Goal: Task Accomplishment & Management: Manage account settings

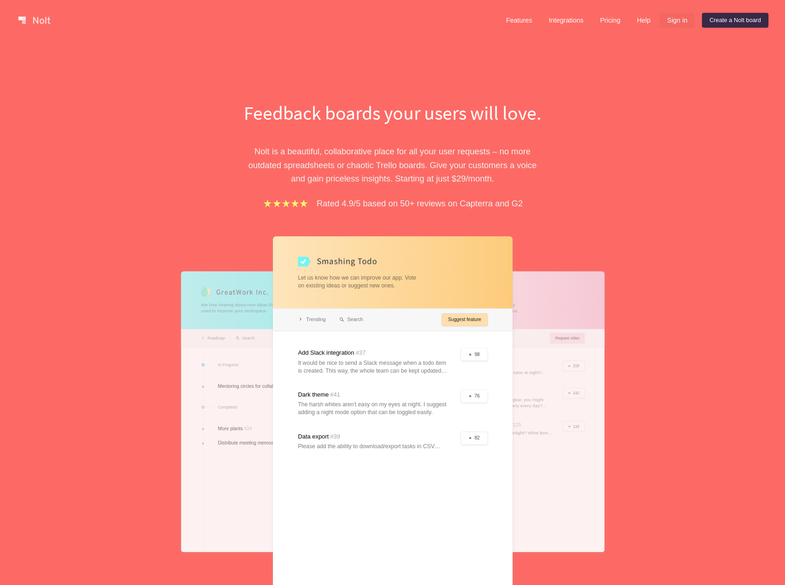
click at [670, 14] on link "Sign in" at bounding box center [676, 20] width 35 height 15
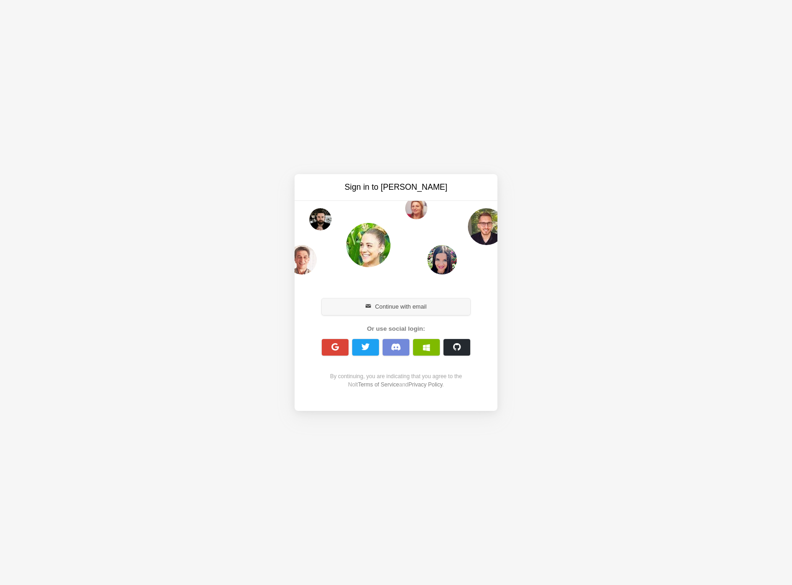
click at [413, 307] on button "Continue with email" at bounding box center [396, 307] width 148 height 17
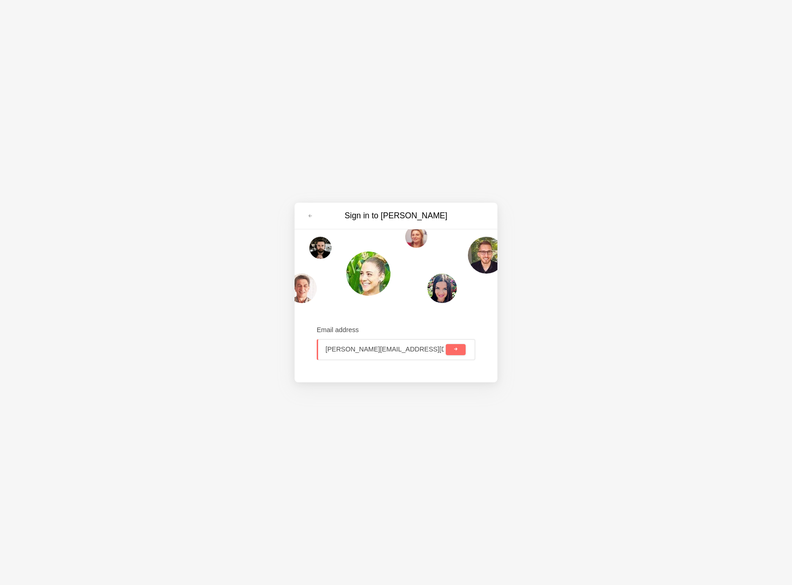
type input "sebastian@finlink.de"
click at [446, 344] on button "submit" at bounding box center [456, 349] width 20 height 11
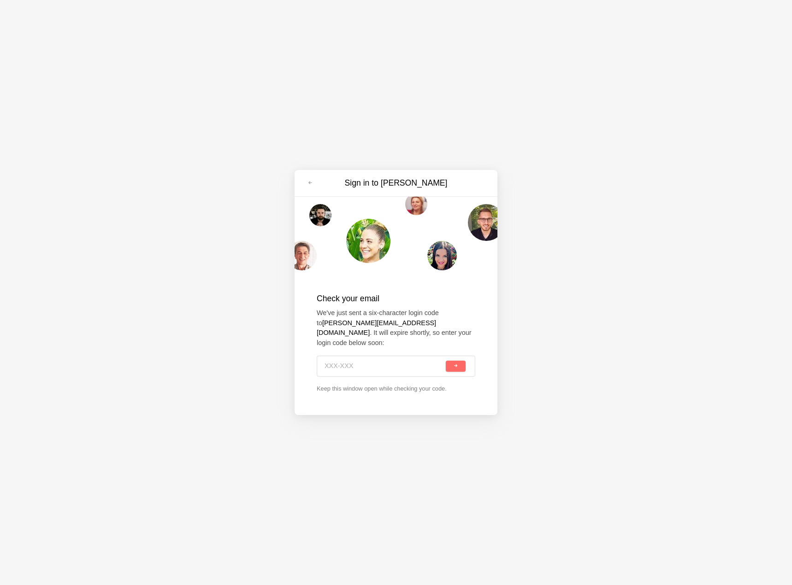
click at [387, 359] on input at bounding box center [383, 366] width 119 height 20
paste input "SAJ-MBW"
type input "SAJ-MBW"
click at [446, 361] on button "submit" at bounding box center [456, 366] width 20 height 11
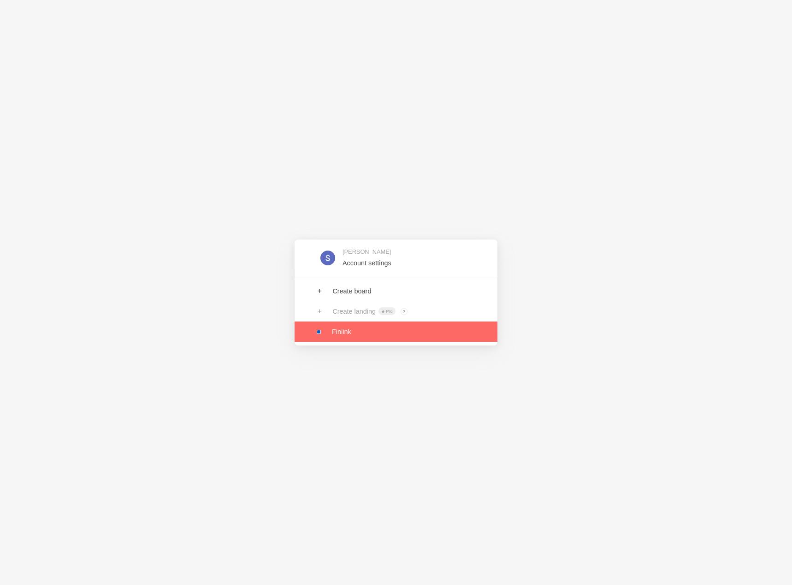
click at [442, 339] on link at bounding box center [395, 332] width 203 height 20
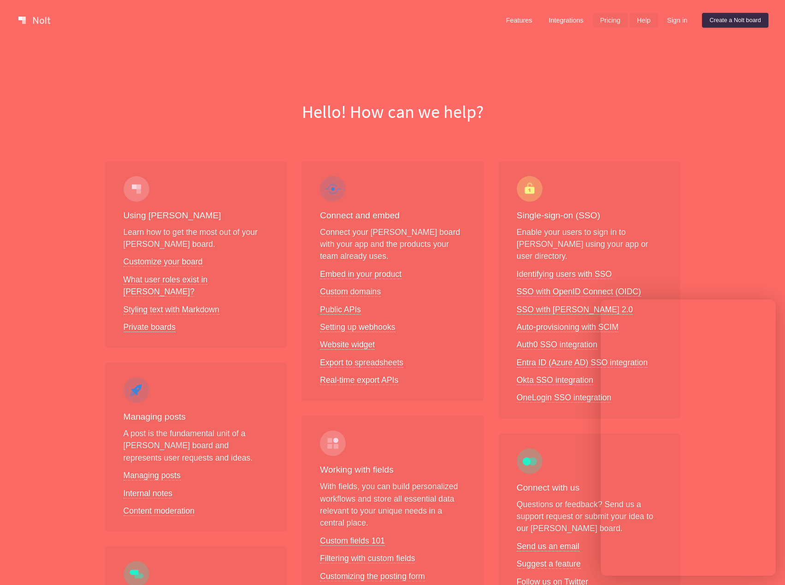
click at [599, 20] on link "Pricing" at bounding box center [610, 20] width 35 height 15
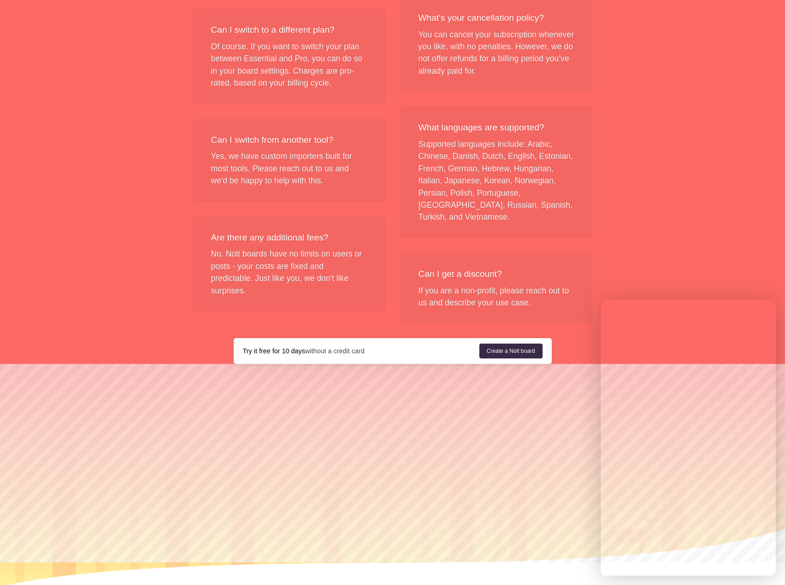
scroll to position [996, 0]
